Goal: Book appointment/travel/reservation

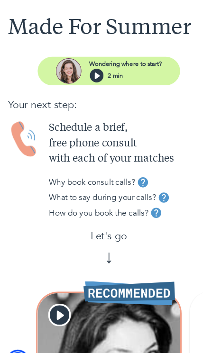
scroll to position [52, 0]
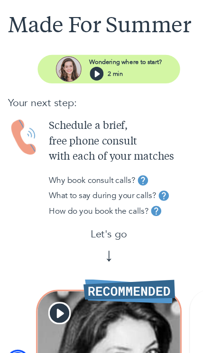
click at [144, 168] on div "Why book consult calls?" at bounding box center [120, 168] width 150 height 14
click at [141, 165] on div "Why book consult calls?" at bounding box center [120, 168] width 150 height 14
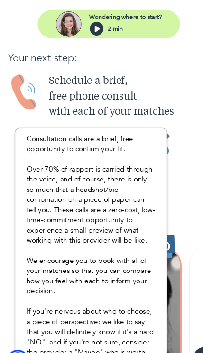
scroll to position [90, 0]
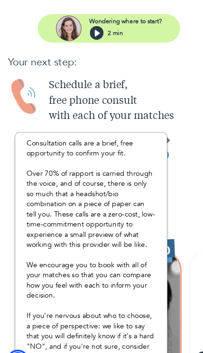
click at [179, 157] on div "How do you book the calls?" at bounding box center [120, 158] width 150 height 14
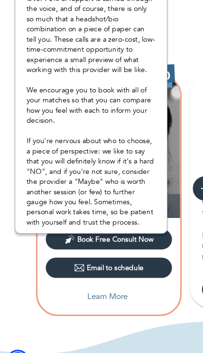
scroll to position [252, 0]
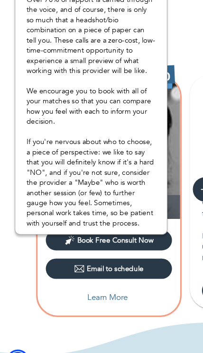
click at [27, 238] on div "Farnaz , PsyD + 1 Book Free Consult Now Email to schedule Learn More Not quite …" at bounding box center [101, 182] width 203 height 225
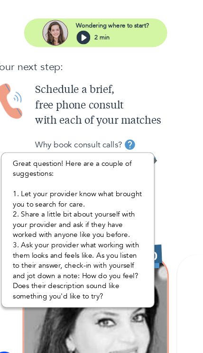
scroll to position [86, 0]
click at [172, 189] on p "Let's go" at bounding box center [101, 184] width 187 height 14
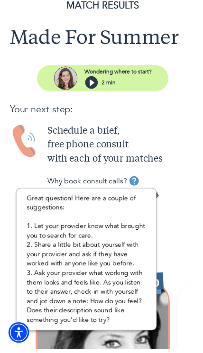
scroll to position [63, 0]
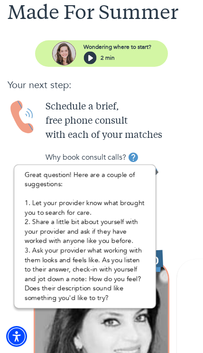
click at [167, 175] on div "Great question! Here are a couple of suggestions: 1. Let your provider know wha…" at bounding box center [84, 236] width 165 height 144
click at [157, 175] on div "Great question! Here are a couple of suggestions: 1. Let your provider know wha…" at bounding box center [84, 236] width 165 height 144
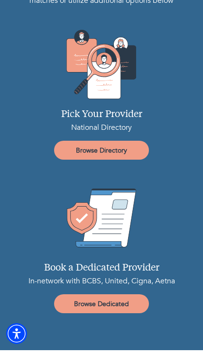
scroll to position [1727, 0]
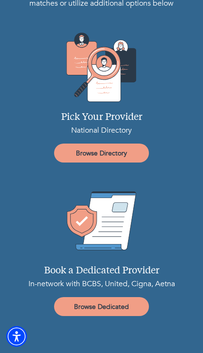
click at [37, 282] on div "Book a Dedicated Provider In-network with BCBS, United, Cigna, Aetna Browse Ded…" at bounding box center [101, 250] width 187 height 131
